Goal: Check status: Check status

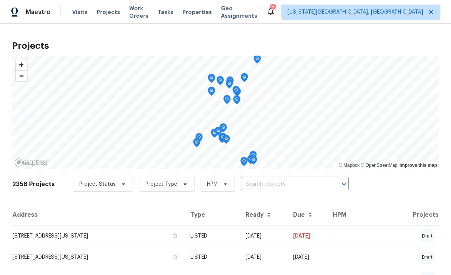
click at [275, 182] on input "text" at bounding box center [284, 184] width 87 height 12
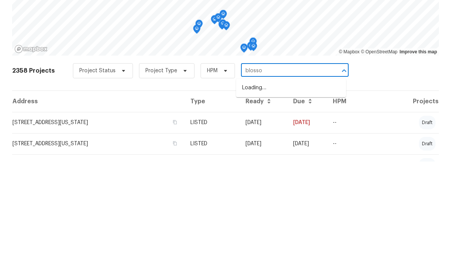
type input "blossom"
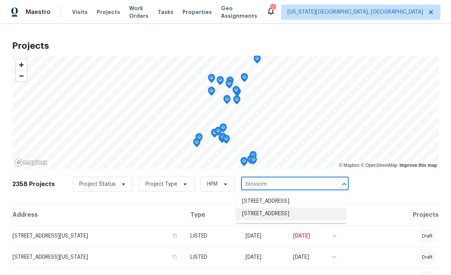
click at [274, 208] on li "645 Blossom Field Rd, Fountain, CO 80817" at bounding box center [291, 214] width 110 height 12
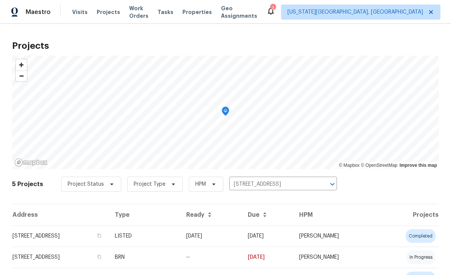
click at [50, 239] on td "645 Blossom Field Rd, Fountain, CO 80817" at bounding box center [60, 235] width 97 height 21
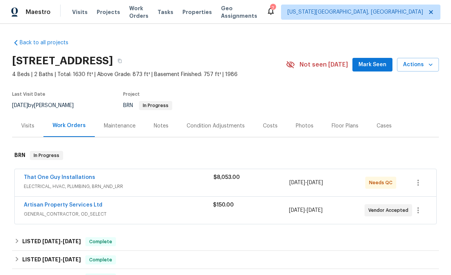
click at [158, 124] on div "Notes" at bounding box center [161, 126] width 15 height 8
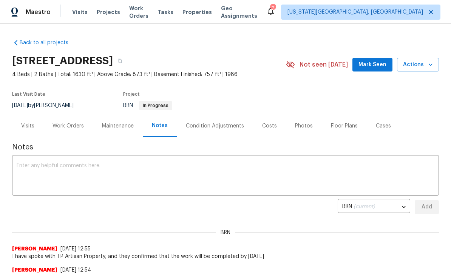
click at [68, 126] on div "Work Orders" at bounding box center [68, 126] width 31 height 8
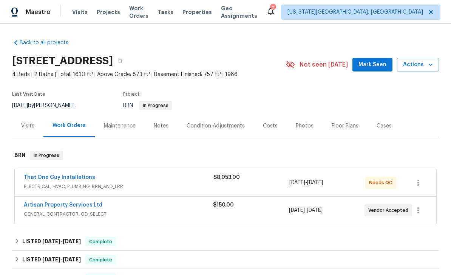
click at [42, 175] on link "That One Guy Installations" at bounding box center [59, 177] width 71 height 5
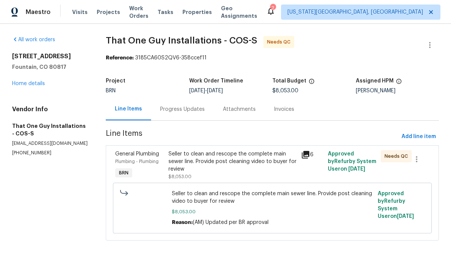
click at [183, 109] on div "Progress Updates" at bounding box center [182, 109] width 45 height 8
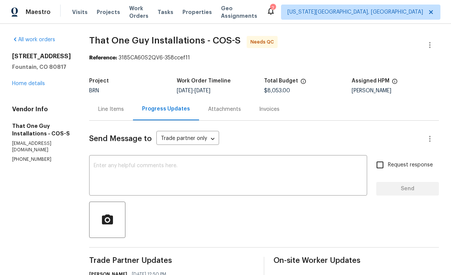
scroll to position [-2, 0]
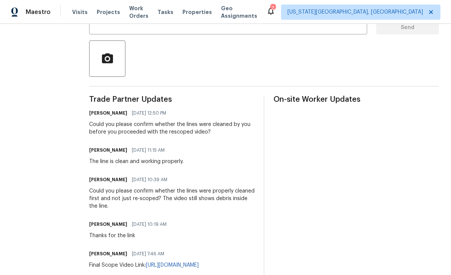
scroll to position [161, 0]
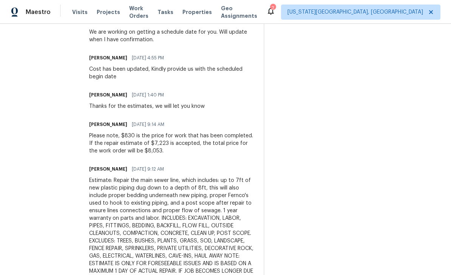
scroll to position [673, 0]
